Goal: Check status

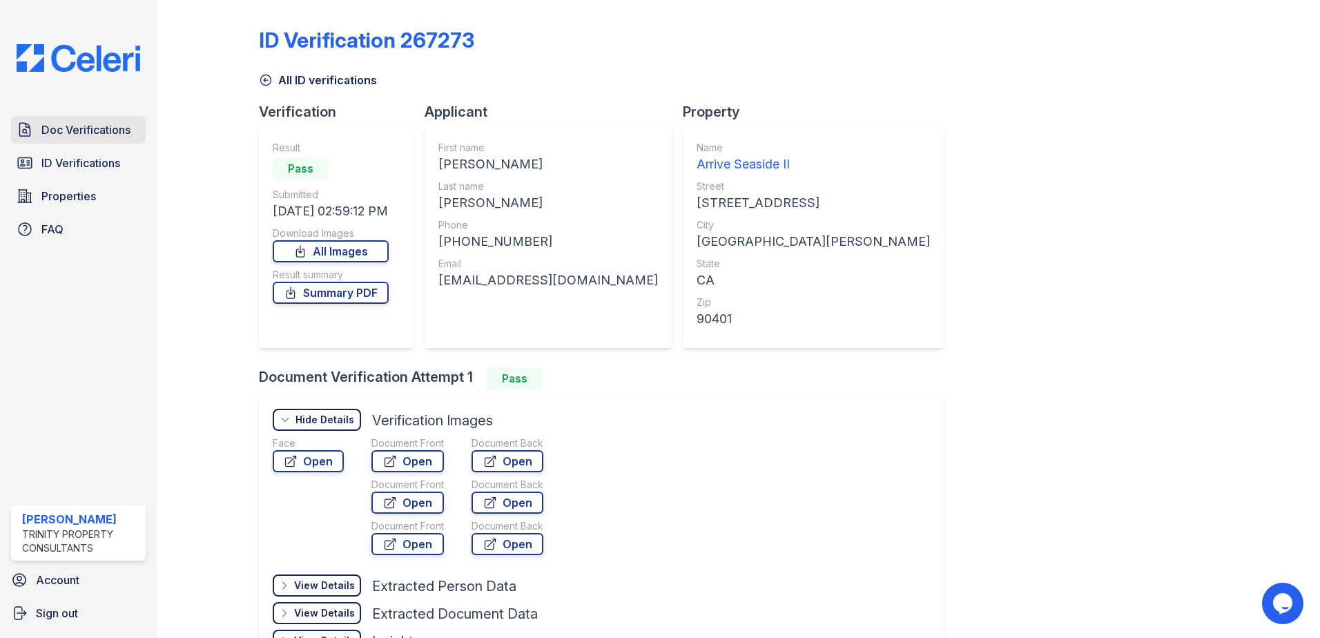
click at [61, 126] on span "Doc Verifications" at bounding box center [85, 129] width 89 height 17
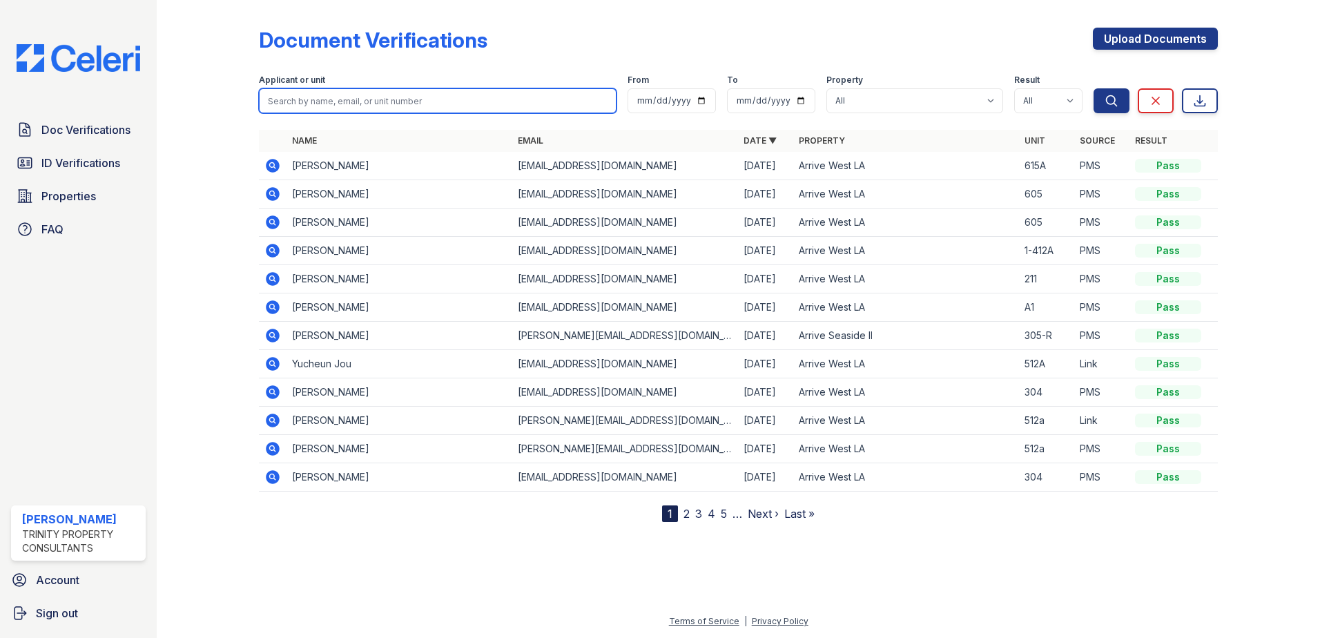
click at [482, 90] on input "search" at bounding box center [438, 100] width 358 height 25
type input "[PERSON_NAME]"
click at [1093, 88] on button "Search" at bounding box center [1111, 100] width 36 height 25
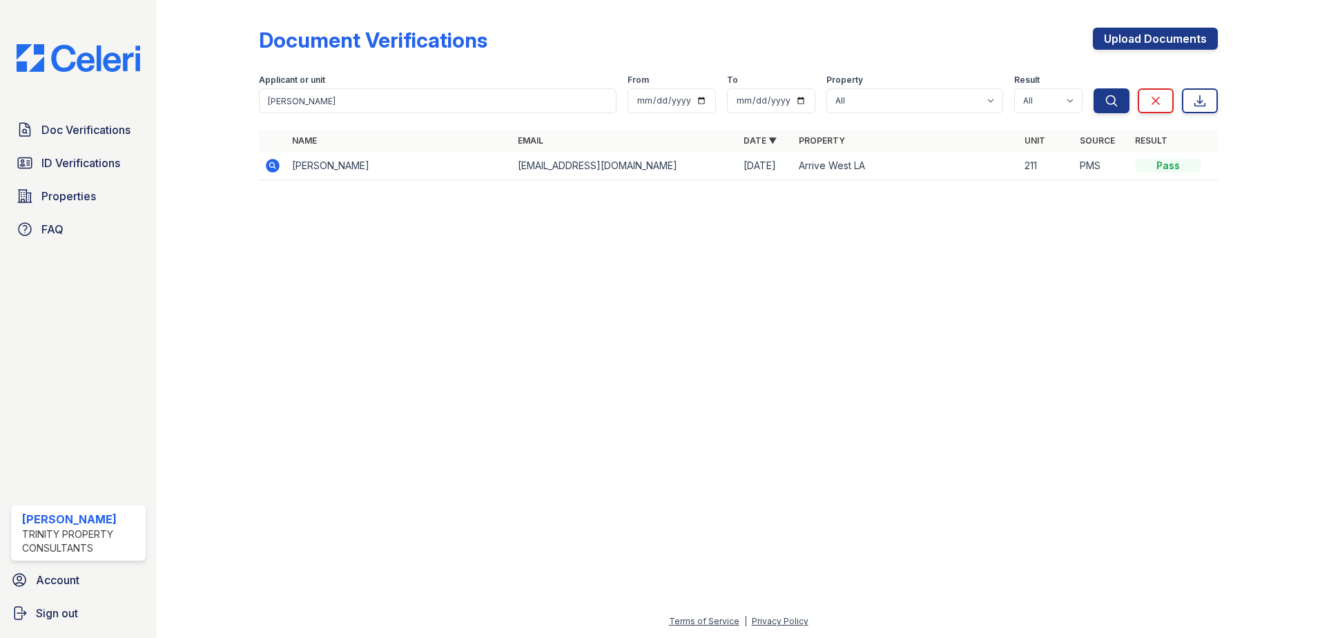
click at [266, 166] on icon at bounding box center [272, 165] width 17 height 17
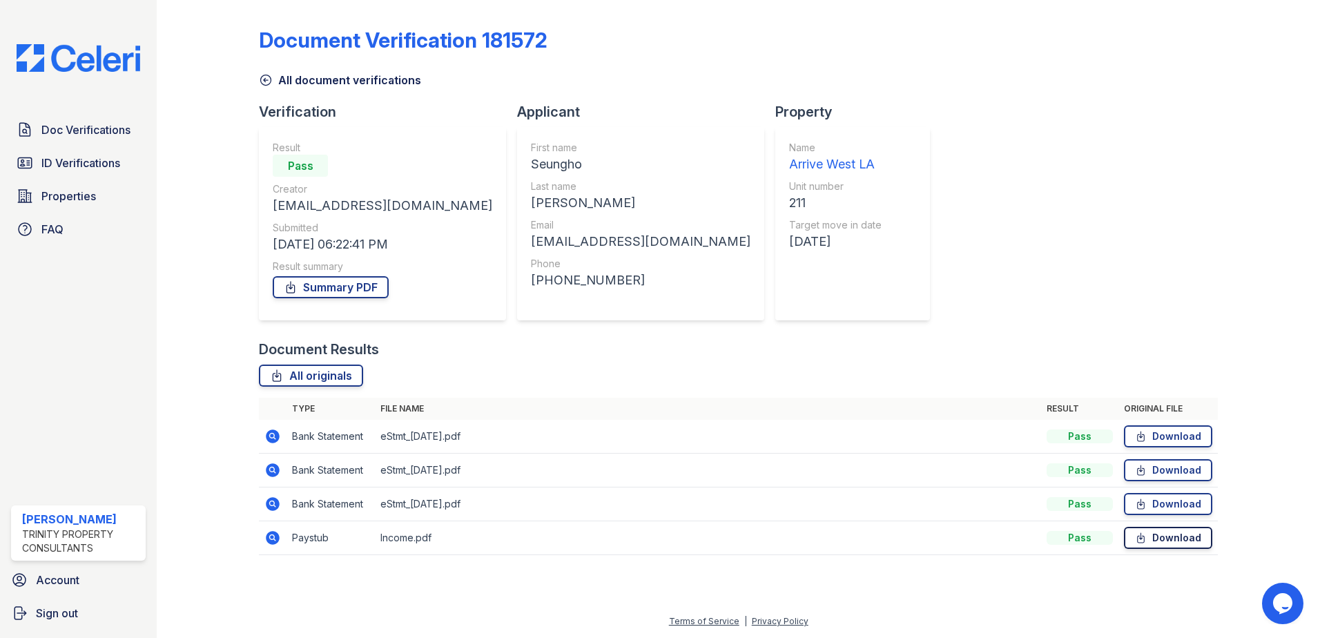
click at [1182, 543] on link "Download" at bounding box center [1168, 538] width 88 height 22
